Goal: Navigation & Orientation: Find specific page/section

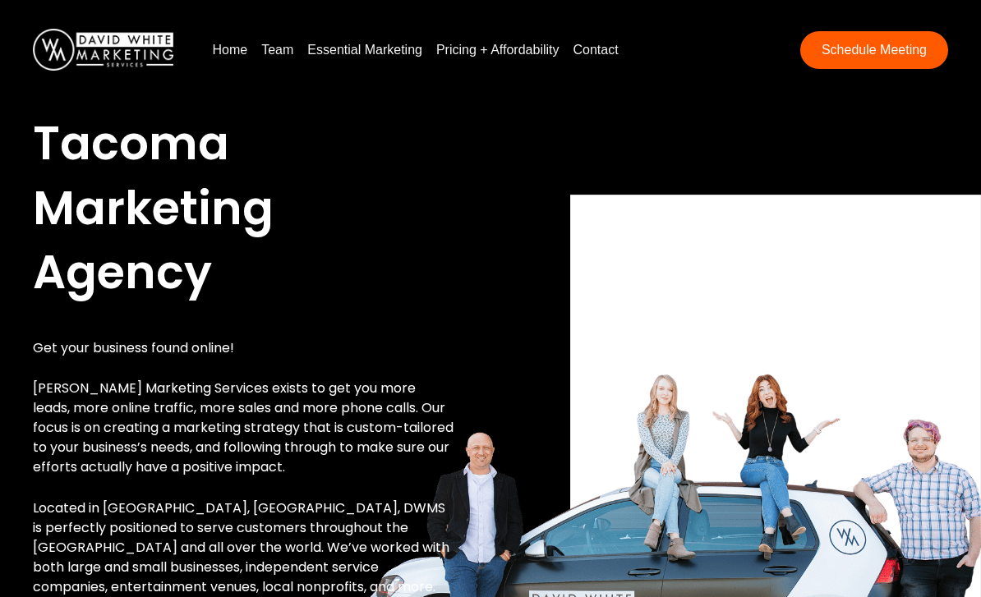
click at [274, 56] on link "Team" at bounding box center [277, 50] width 45 height 26
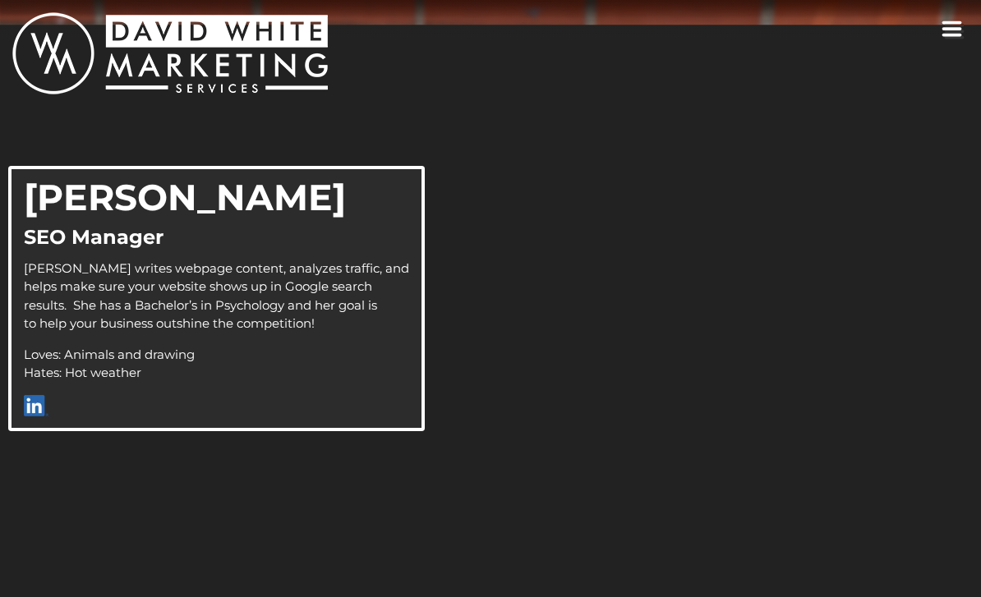
scroll to position [2600, 0]
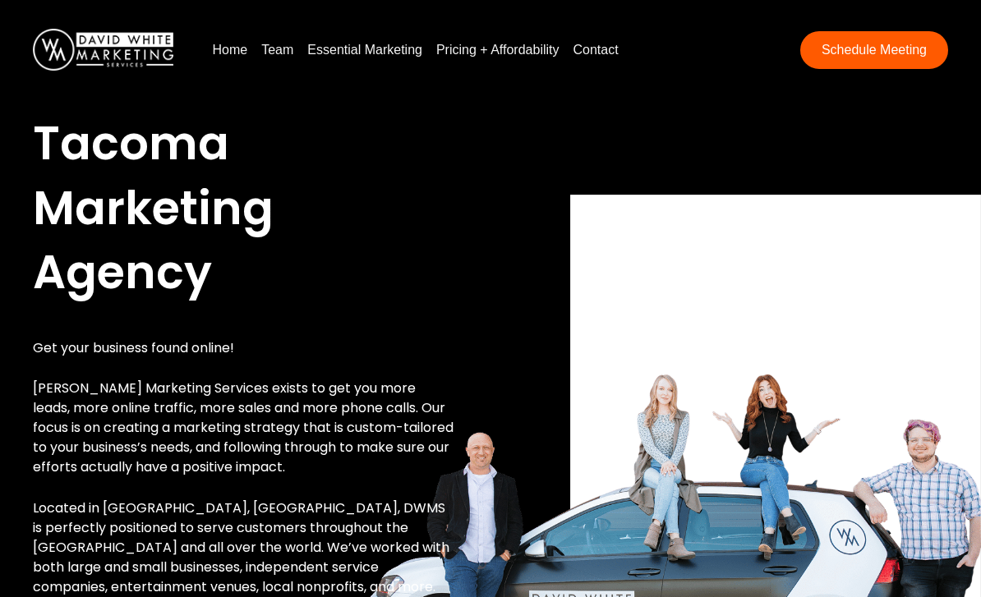
click at [346, 63] on link "Essential Marketing" at bounding box center [365, 50] width 128 height 26
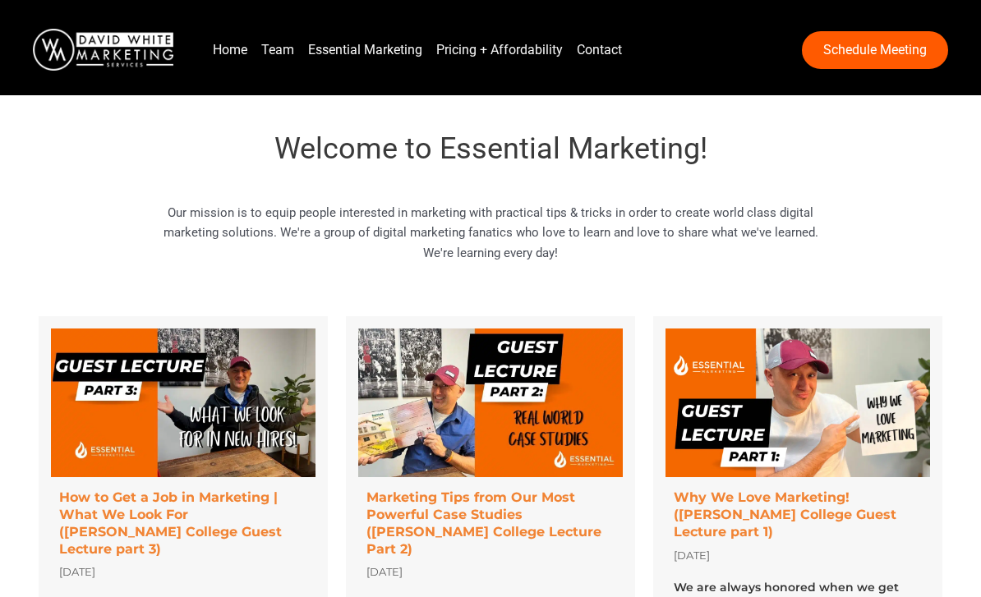
click at [616, 51] on link "Contact" at bounding box center [599, 50] width 58 height 26
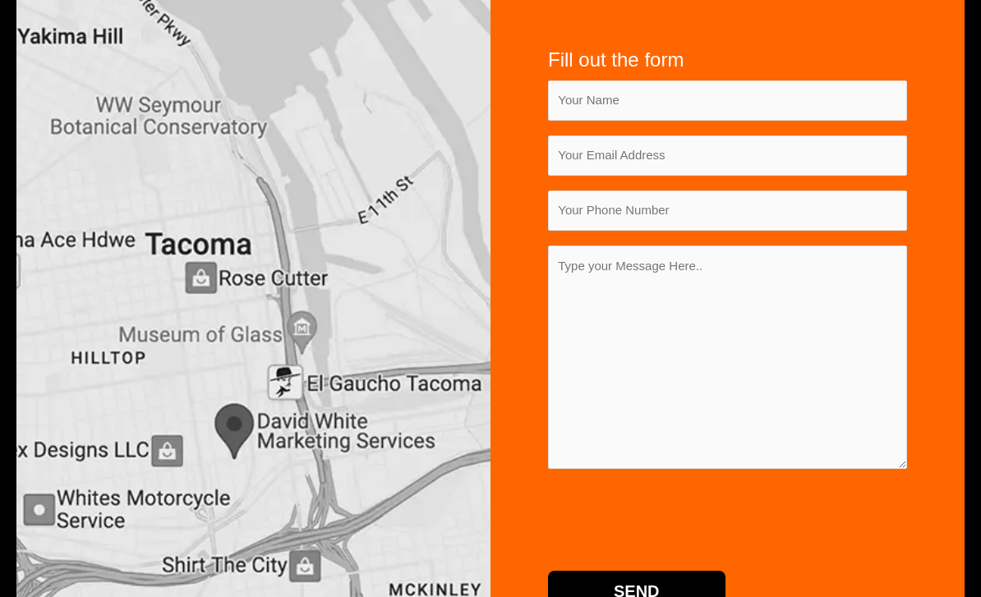
scroll to position [305, 0]
